Goal: Task Accomplishment & Management: Manage account settings

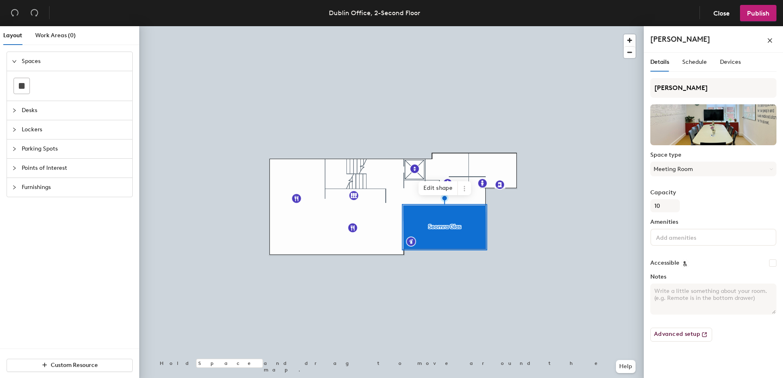
click at [692, 36] on h4 "[PERSON_NAME]" at bounding box center [680, 39] width 60 height 11
click at [697, 39] on div "[PERSON_NAME]" at bounding box center [713, 39] width 126 height 13
click at [463, 188] on icon at bounding box center [464, 188] width 7 height 7
click at [441, 187] on span "Edit shape" at bounding box center [437, 188] width 39 height 14
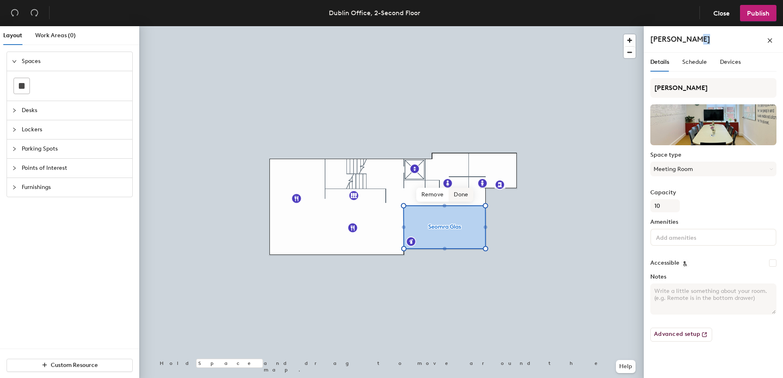
click at [463, 194] on span "Done" at bounding box center [461, 195] width 24 height 14
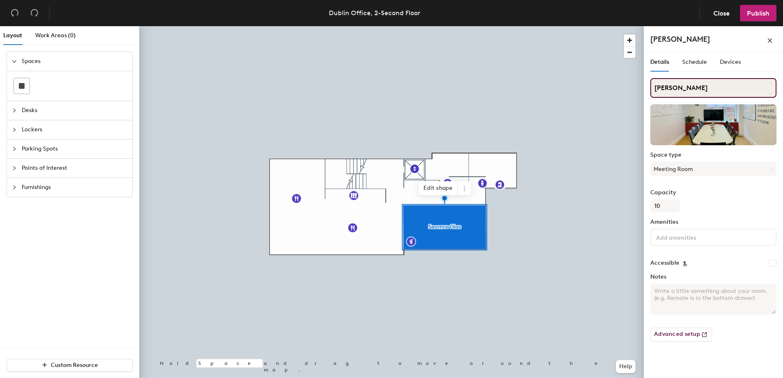
click at [695, 87] on input "[PERSON_NAME]" at bounding box center [713, 88] width 126 height 20
paste input "[PERSON_NAME]"
click at [708, 89] on input "[PERSON_NAME]" at bounding box center [713, 88] width 126 height 20
type input "[PERSON_NAME]"
click at [759, 15] on span "Publish" at bounding box center [758, 13] width 23 height 8
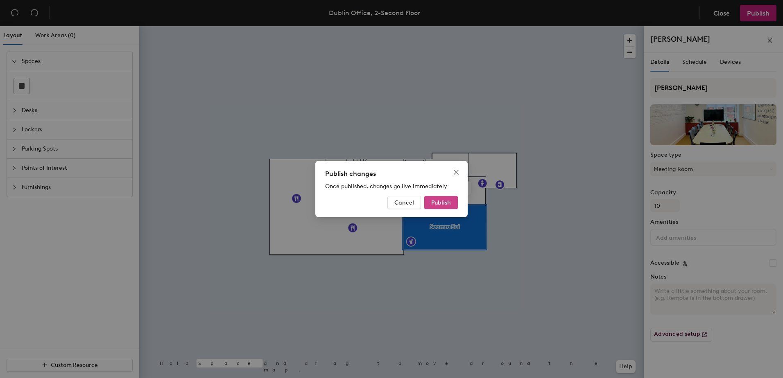
click at [438, 205] on span "Publish" at bounding box center [441, 202] width 20 height 7
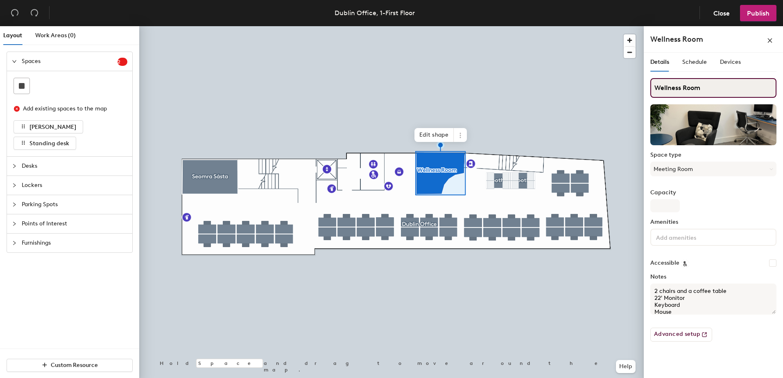
click at [701, 85] on input "Wellness Room" at bounding box center [713, 88] width 126 height 20
click at [641, 93] on div "Layout Work Areas (0) Spaces 2 Add existing spaces to the map Seomra Sásta Stan…" at bounding box center [391, 203] width 783 height 355
paste input "sláinte"
click at [658, 87] on input "sláinte" at bounding box center [713, 88] width 126 height 20
type input "Seomra Sláinte"
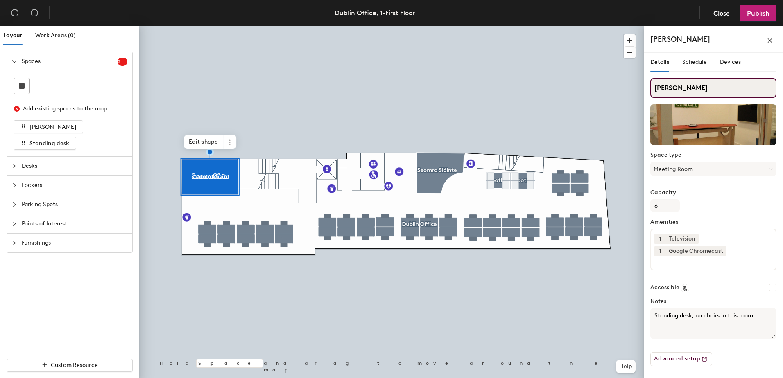
click at [702, 89] on input "Seomra Sásta" at bounding box center [713, 88] width 126 height 20
paste input "easamh"
type input "Seomra Seasamh"
click at [756, 22] on header "Dublin Office, 1-First Floor Close Publish" at bounding box center [391, 13] width 783 height 26
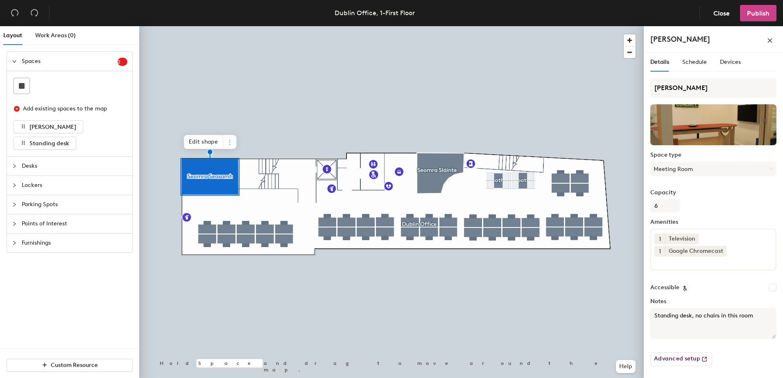
click at [758, 11] on span "Publish" at bounding box center [758, 13] width 23 height 8
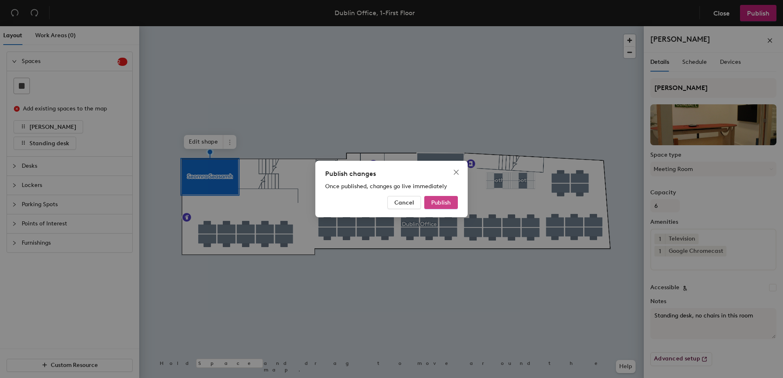
click at [446, 201] on span "Publish" at bounding box center [441, 202] width 20 height 7
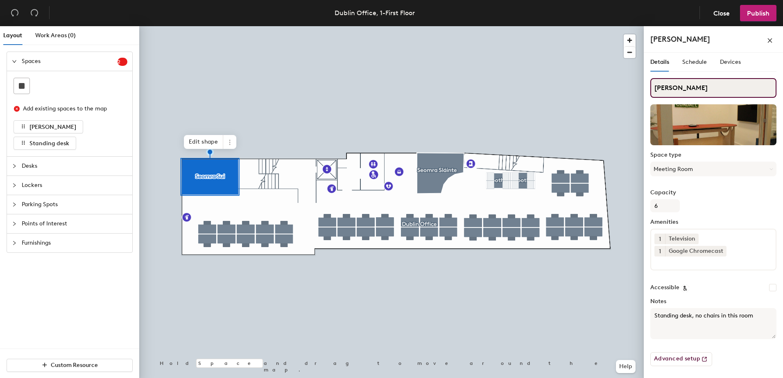
click at [700, 88] on input "[PERSON_NAME]" at bounding box center [713, 88] width 126 height 20
paste input "Seasamh"
type input "[PERSON_NAME]"
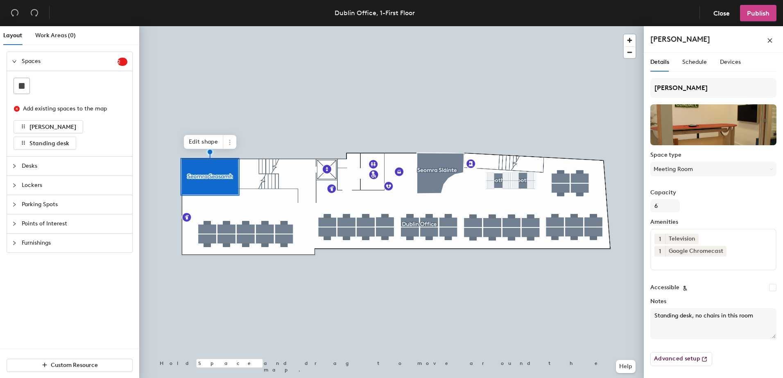
click at [764, 16] on span "Publish" at bounding box center [758, 13] width 23 height 8
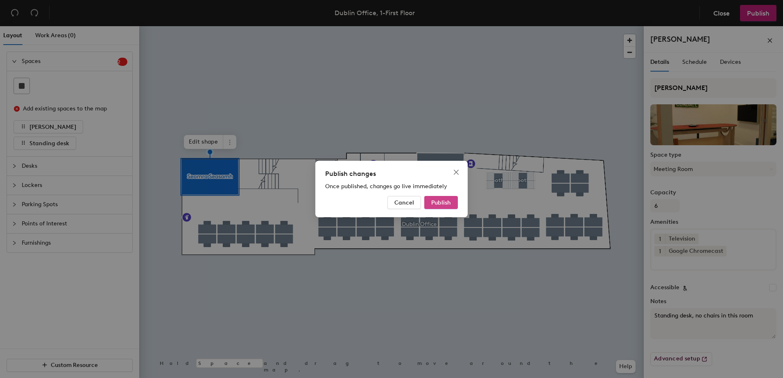
click at [444, 199] on span "Publish" at bounding box center [441, 202] width 20 height 7
